Goal: Transaction & Acquisition: Purchase product/service

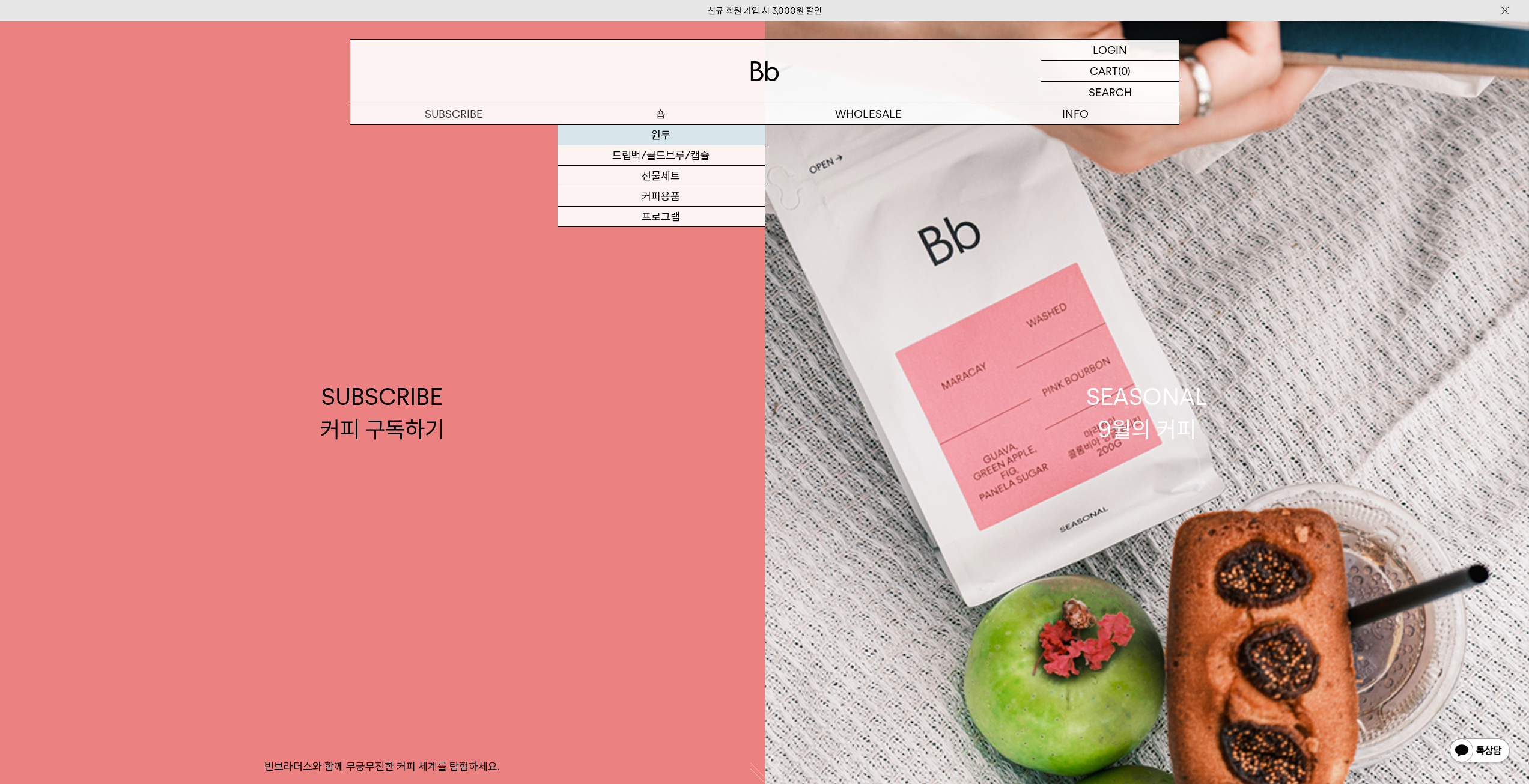
click at [662, 132] on link "원두" at bounding box center [661, 135] width 207 height 20
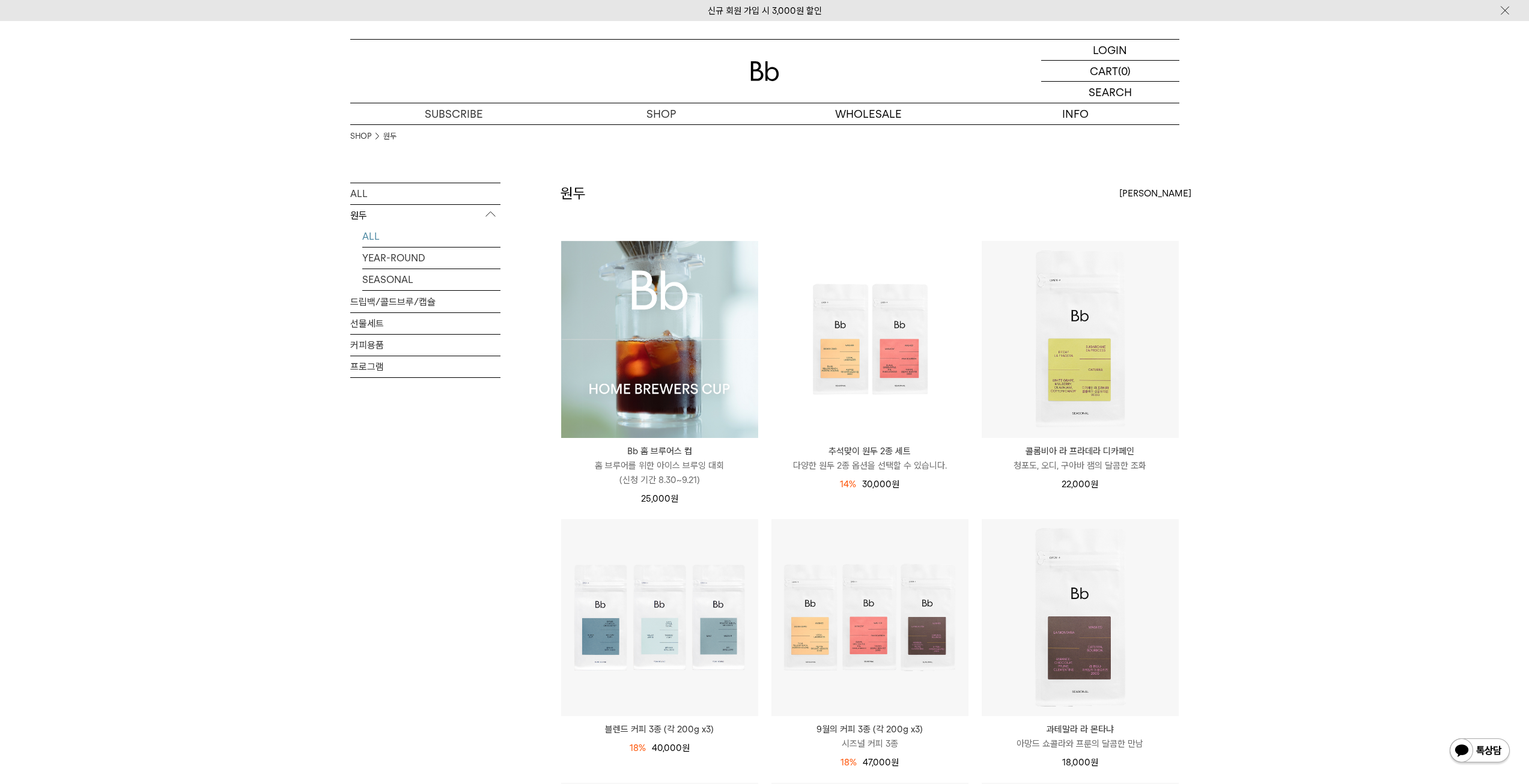
click at [685, 350] on img at bounding box center [659, 339] width 197 height 197
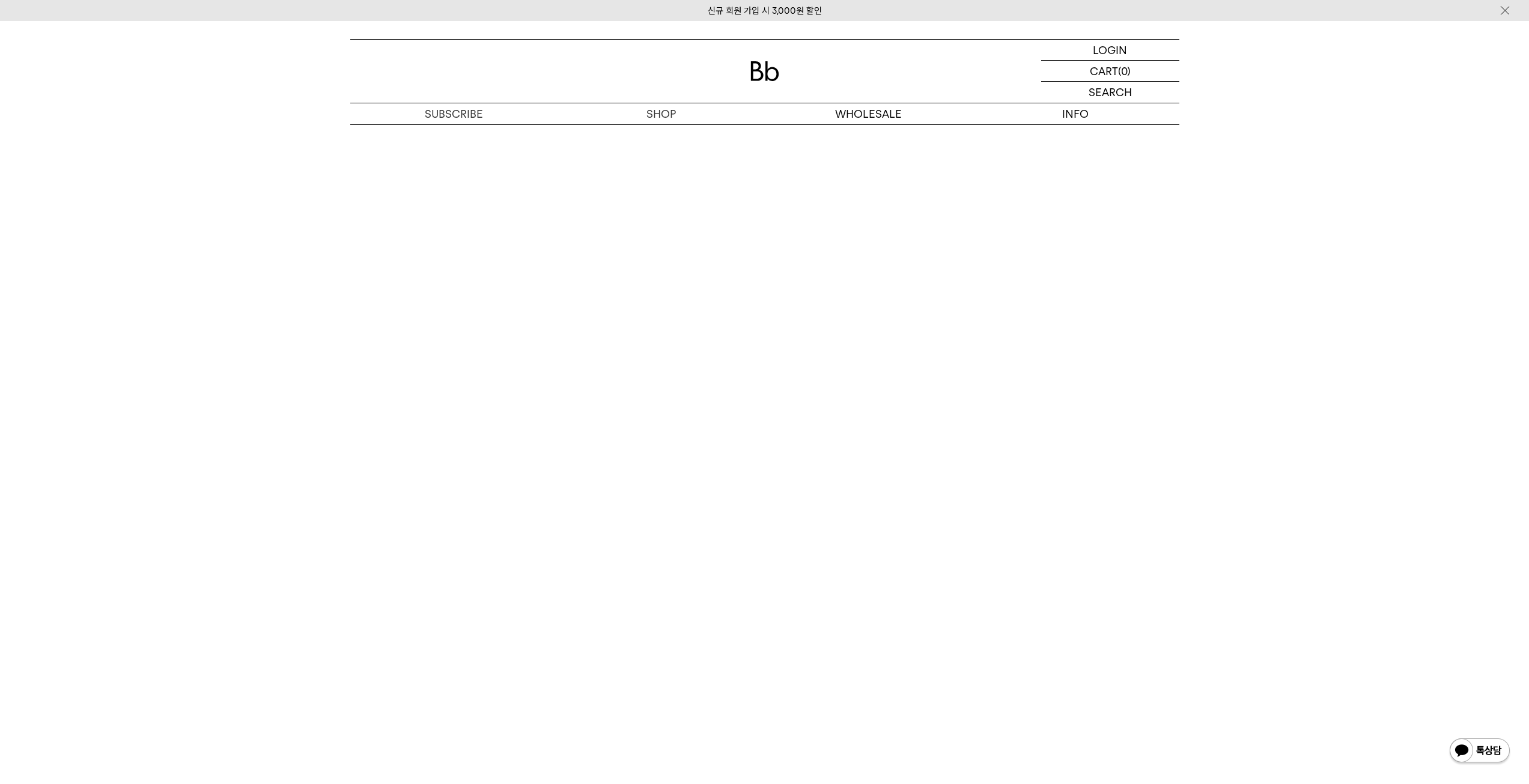
scroll to position [6540, 0]
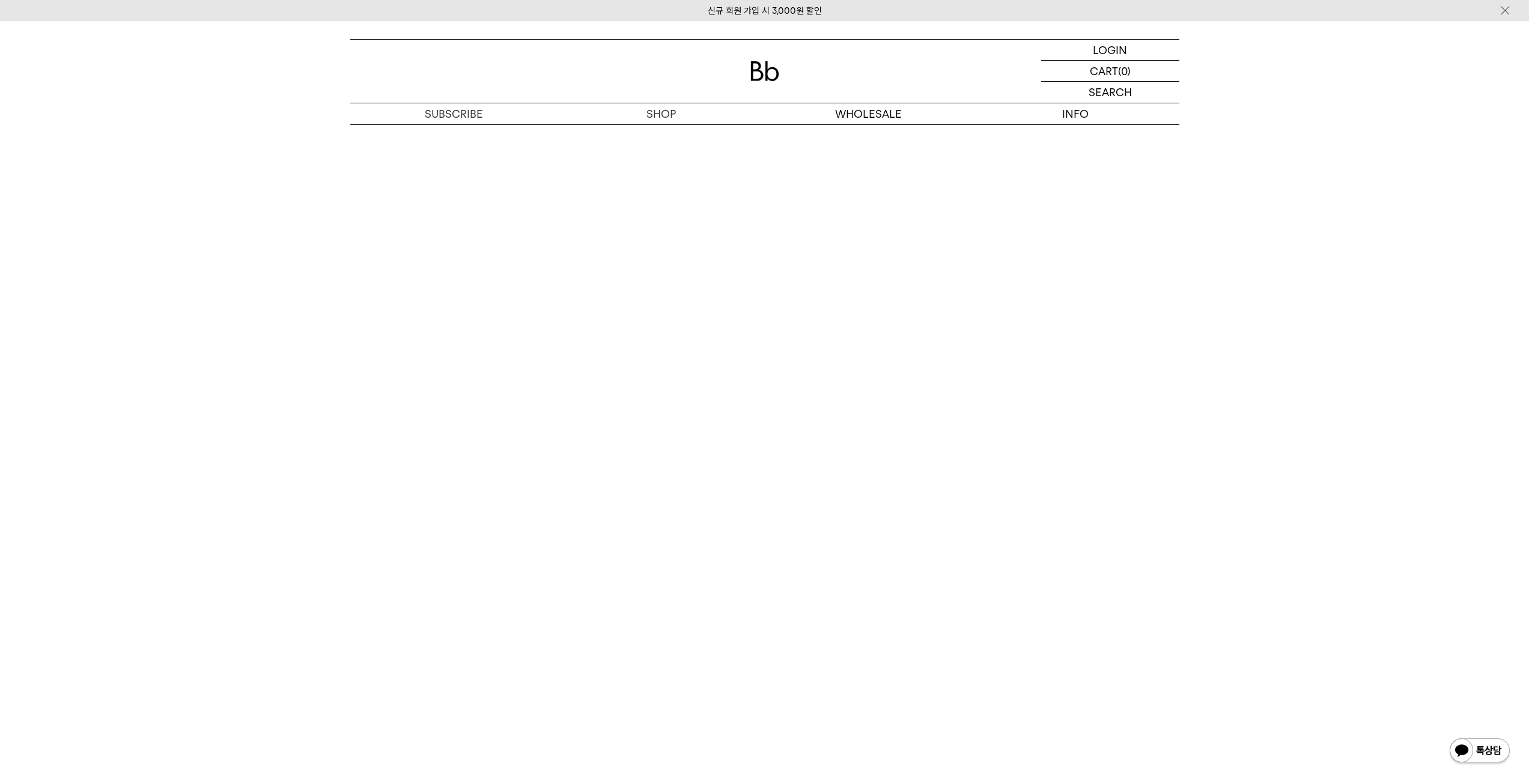
click at [661, 116] on p "숍" at bounding box center [661, 113] width 207 height 21
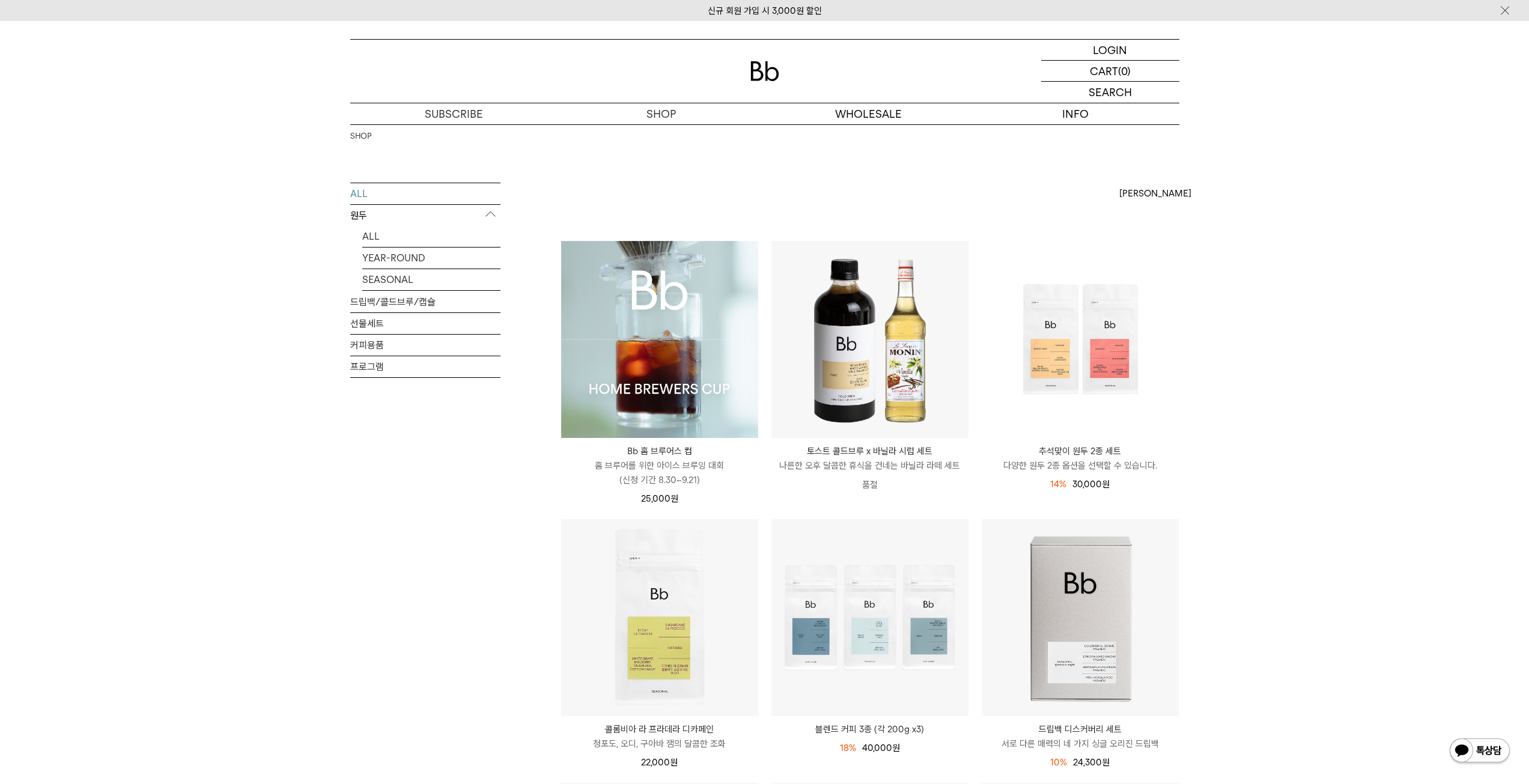
click at [653, 339] on img at bounding box center [659, 339] width 197 height 197
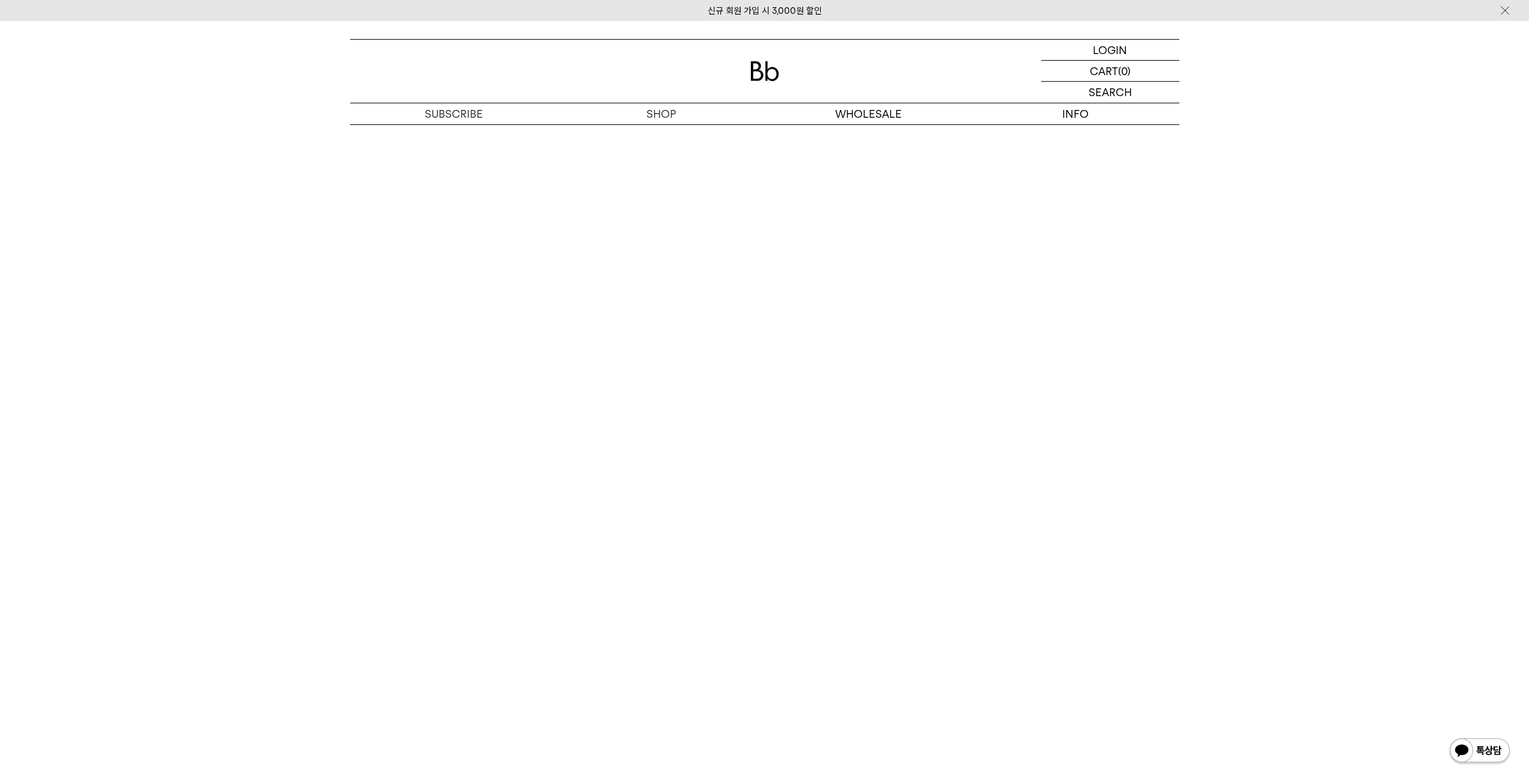
scroll to position [6363, 0]
